Goal: Task Accomplishment & Management: Use online tool/utility

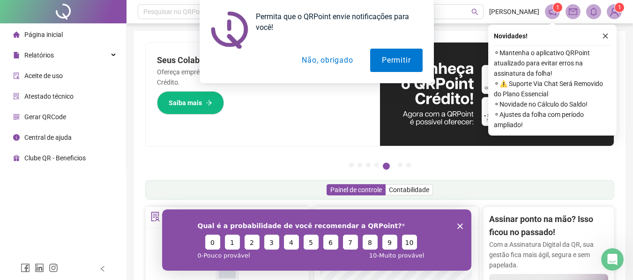
click at [330, 56] on button "Não, obrigado" at bounding box center [327, 60] width 74 height 23
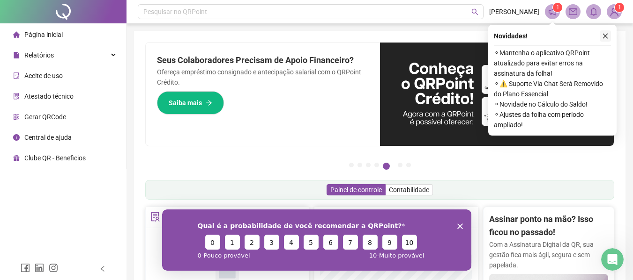
click at [602, 37] on icon "close" at bounding box center [605, 36] width 7 height 7
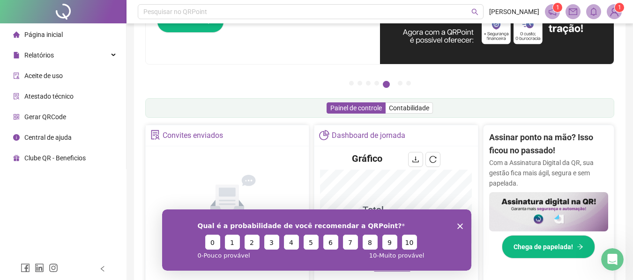
scroll to position [94, 0]
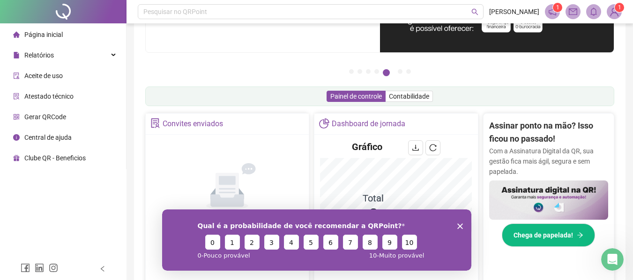
drag, startPoint x: 459, startPoint y: 226, endPoint x: 619, endPoint y: 433, distance: 261.7
click at [459, 226] on polygon "Encerrar pesquisa" at bounding box center [460, 226] width 6 height 6
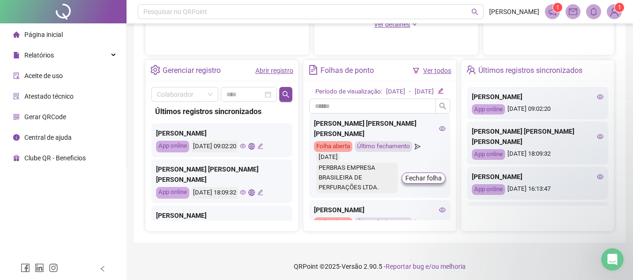
scroll to position [328, 0]
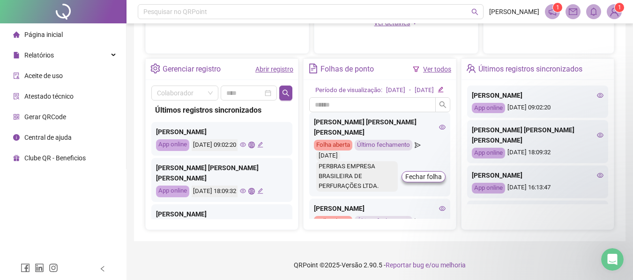
click at [446, 69] on link "Ver todos" at bounding box center [437, 69] width 28 height 7
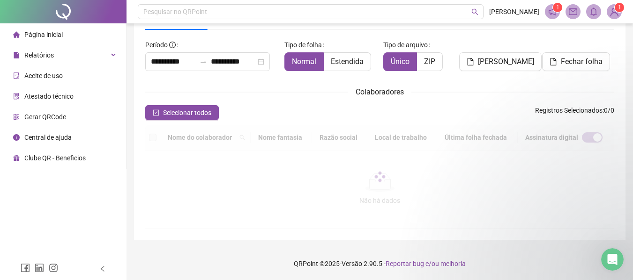
scroll to position [52, 0]
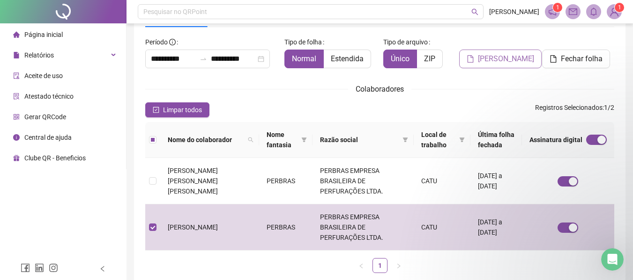
click at [499, 59] on span "[PERSON_NAME]" at bounding box center [506, 58] width 56 height 11
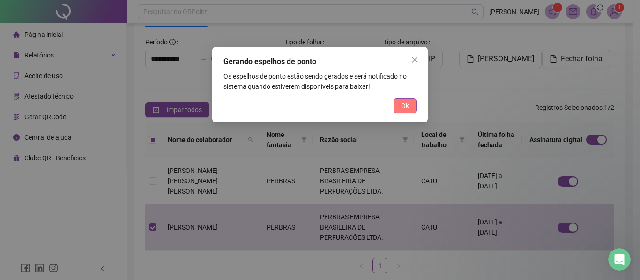
click at [404, 102] on span "Ok" at bounding box center [405, 106] width 8 height 10
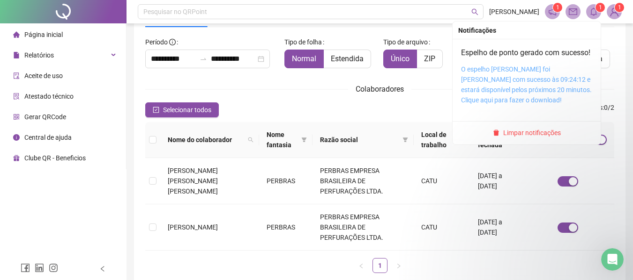
click at [495, 88] on link "O espelho [PERSON_NAME] foi [PERSON_NAME] com sucesso às 09:24:12 e estará disp…" at bounding box center [526, 85] width 131 height 38
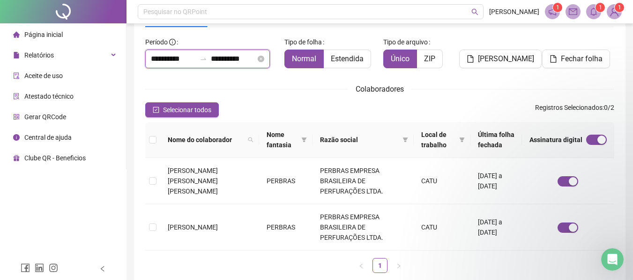
click at [231, 56] on input "**********" at bounding box center [233, 58] width 45 height 11
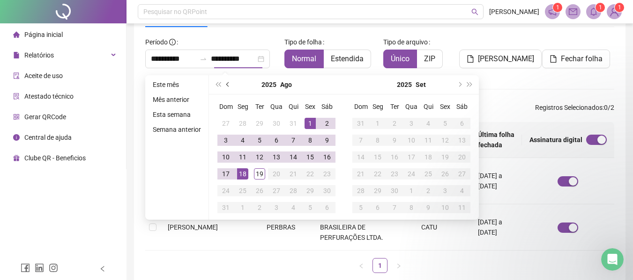
click at [228, 87] on button "prev-year" at bounding box center [228, 84] width 10 height 19
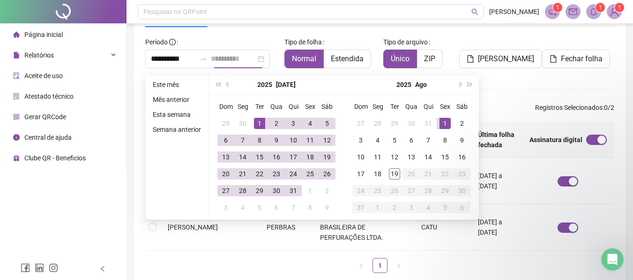
type input "**********"
click at [261, 123] on div "1" at bounding box center [259, 123] width 11 height 11
click at [293, 192] on div "31" at bounding box center [293, 190] width 11 height 11
type input "**********"
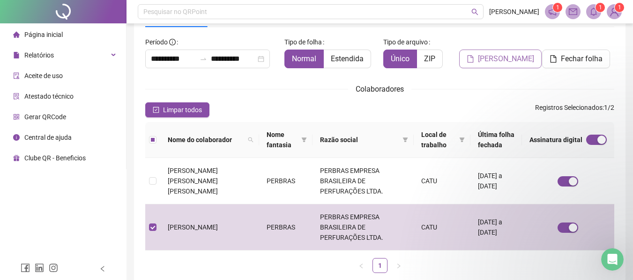
click at [485, 61] on span "Gerar espelho" at bounding box center [506, 58] width 56 height 11
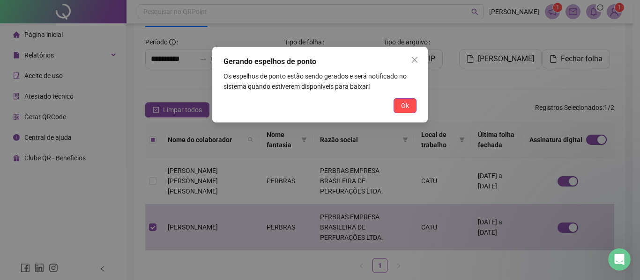
click at [406, 107] on span "Ok" at bounding box center [405, 106] width 8 height 10
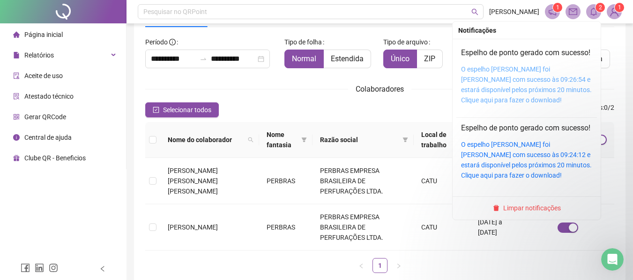
click at [496, 98] on link "O espelho de ponto foi gerado com sucesso às 09:26:54 e estará disponível pelos…" at bounding box center [526, 85] width 131 height 38
